Goal: Contribute content: Add original content to the website for others to see

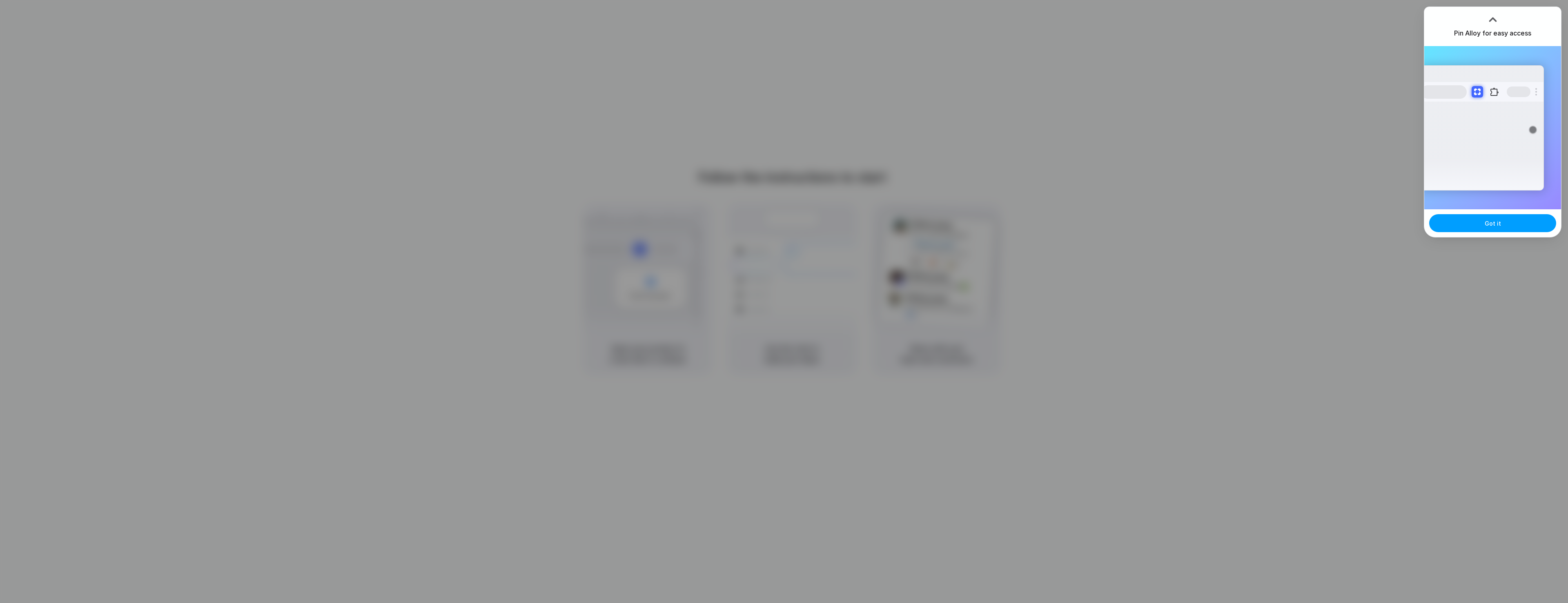
click at [1471, 221] on button "Got it" at bounding box center [1492, 224] width 127 height 18
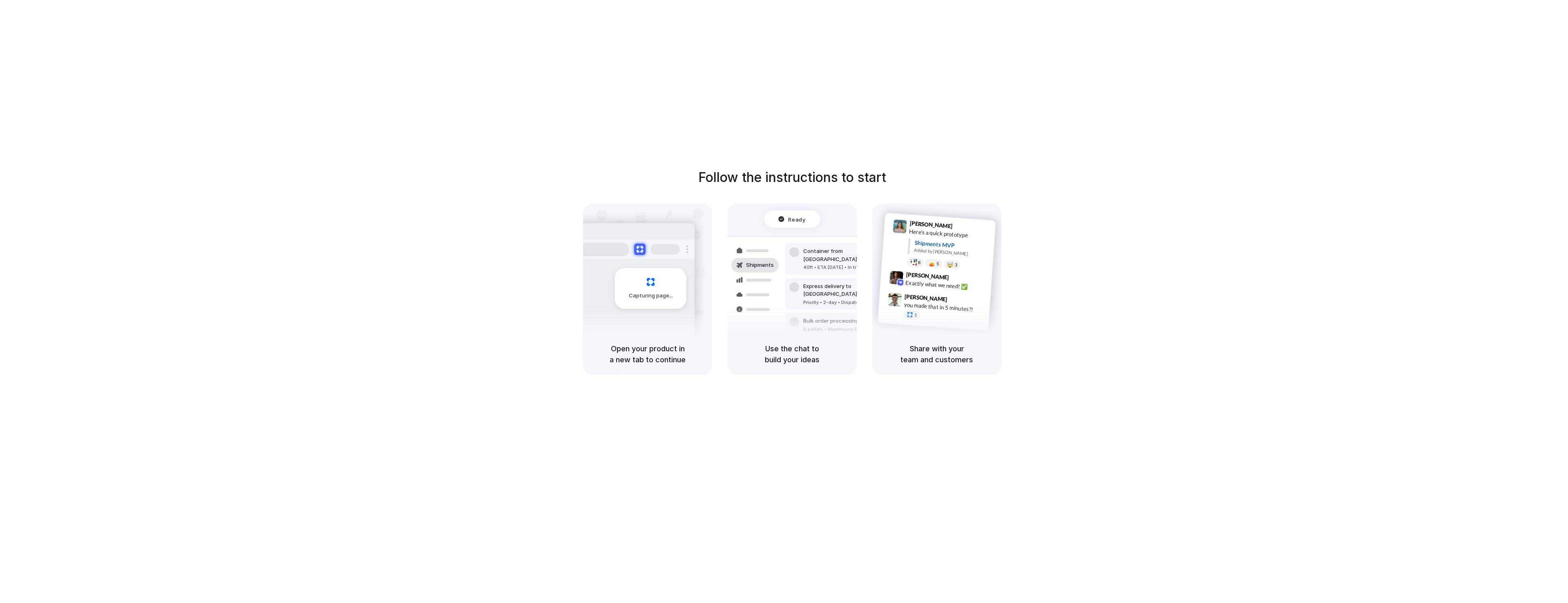
click at [1213, 140] on div "Follow the instructions to start Capturing page Open your product in a new tab …" at bounding box center [792, 310] width 1584 height 619
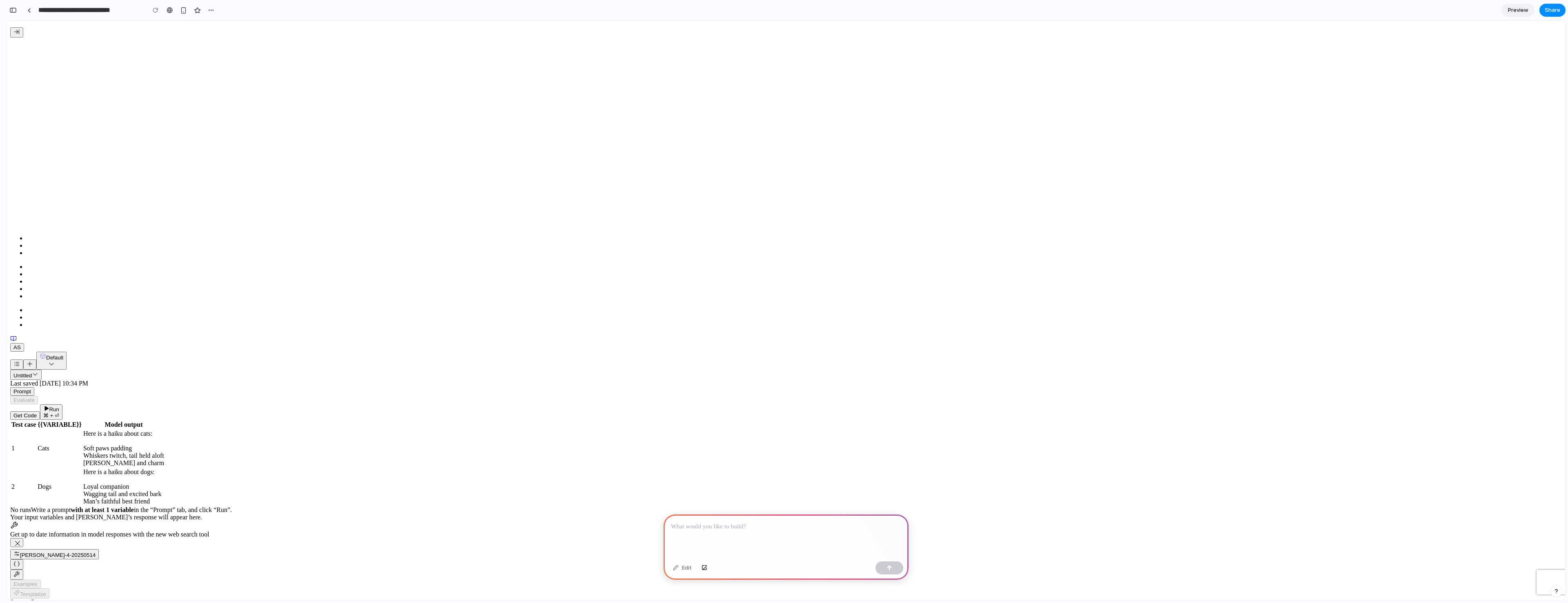
click at [747, 522] on p at bounding box center [786, 526] width 230 height 10
